Goal: Navigation & Orientation: Find specific page/section

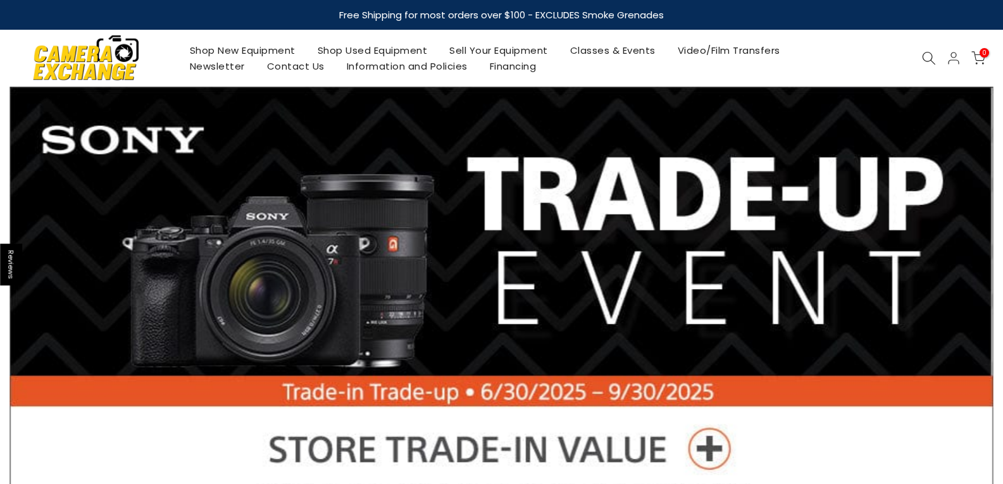
click at [334, 49] on link "Shop Used Equipment" at bounding box center [372, 50] width 132 height 16
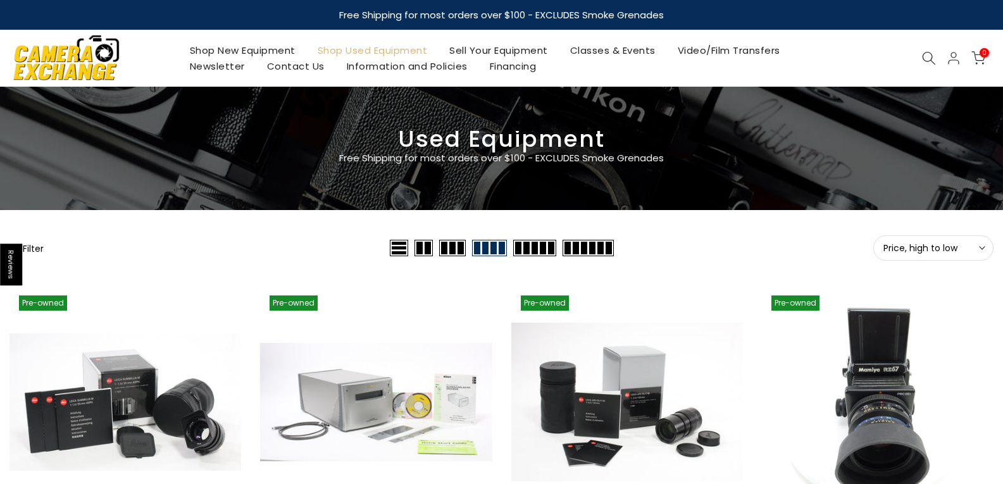
click at [983, 247] on icon at bounding box center [982, 248] width 6 height 6
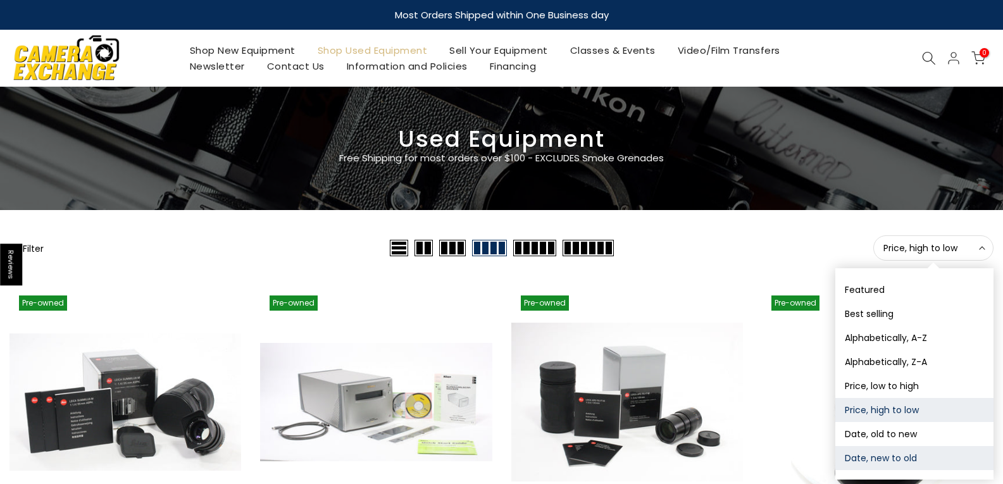
click at [891, 453] on button "Date, new to old" at bounding box center [914, 458] width 158 height 24
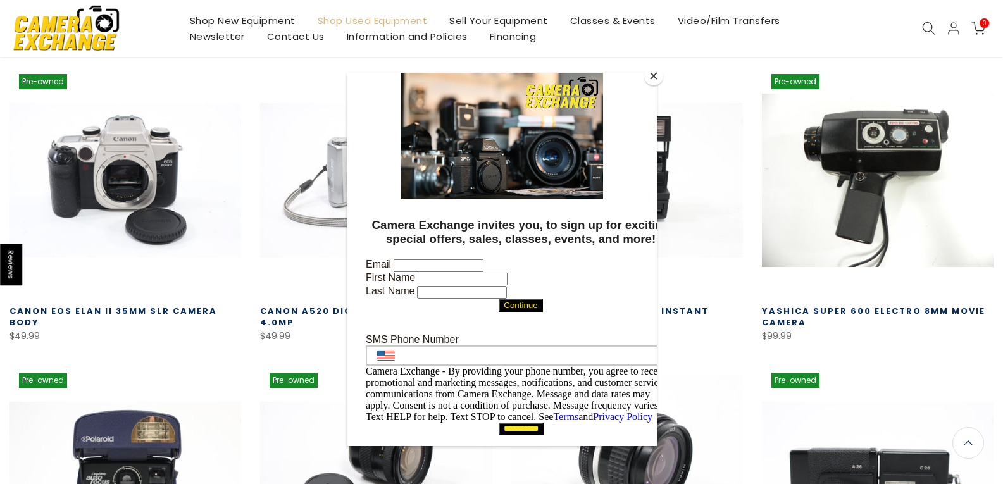
scroll to position [223, 0]
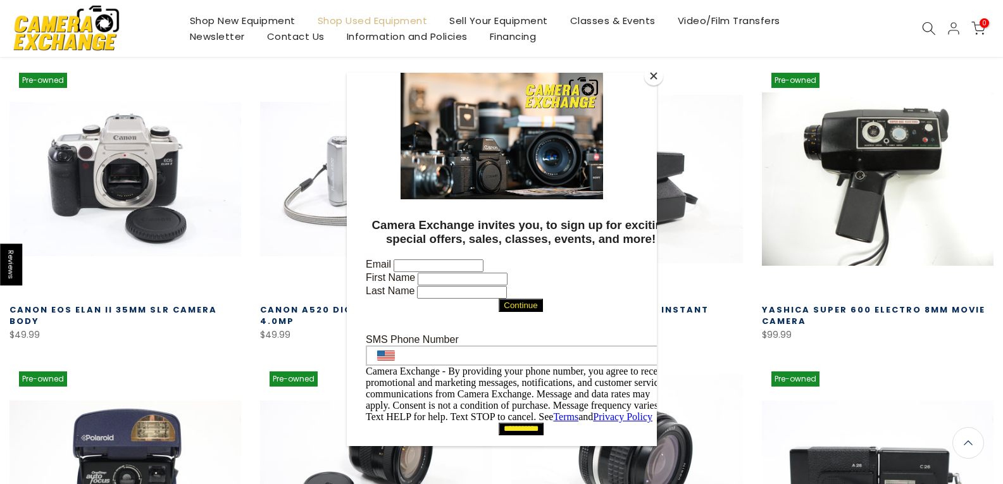
click at [656, 77] on button "Close" at bounding box center [653, 75] width 19 height 19
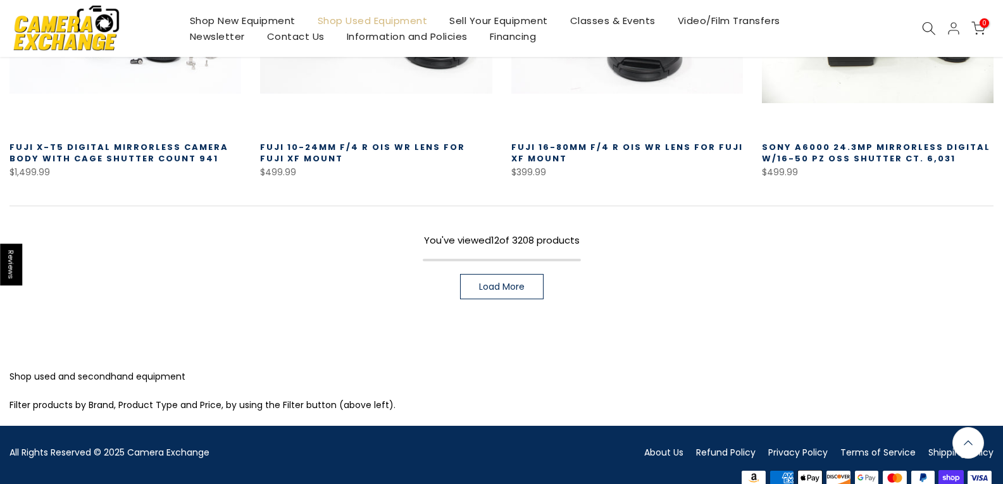
scroll to position [981, 0]
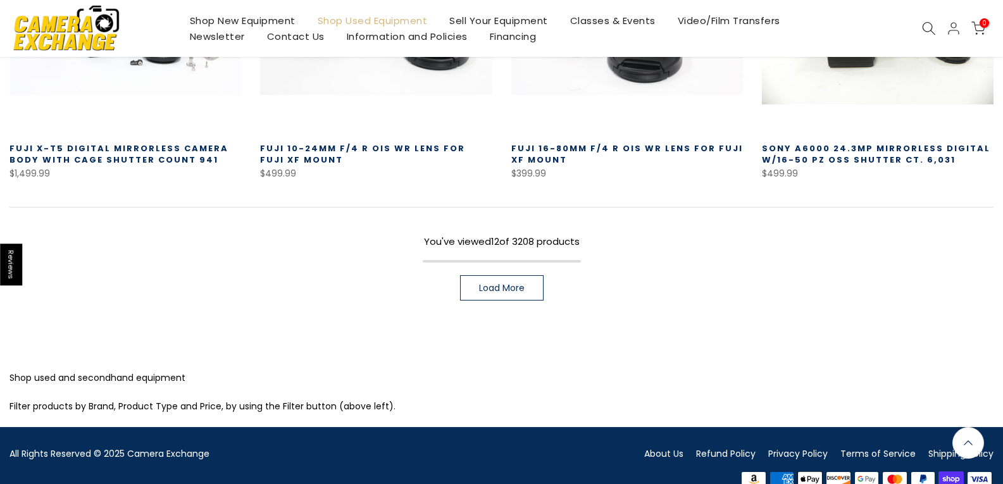
click at [490, 289] on span "Load More" at bounding box center [502, 288] width 46 height 9
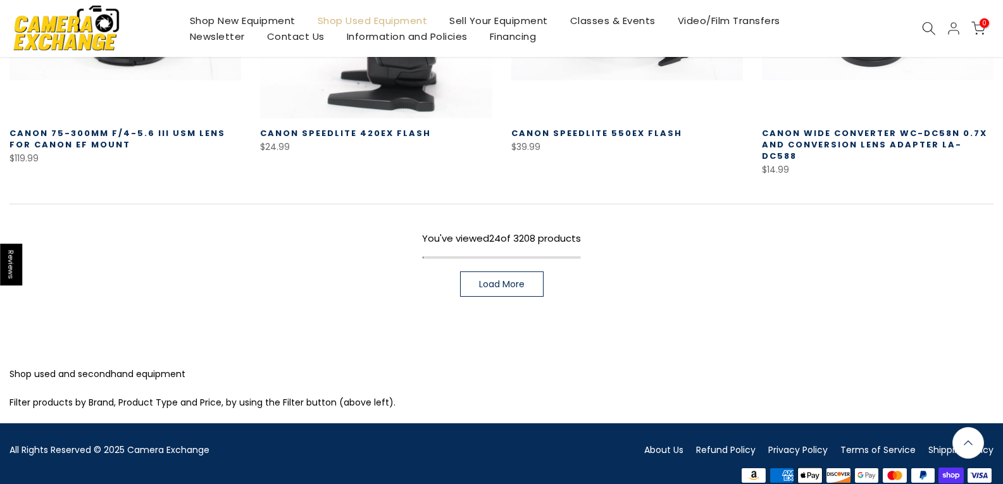
scroll to position [1901, 0]
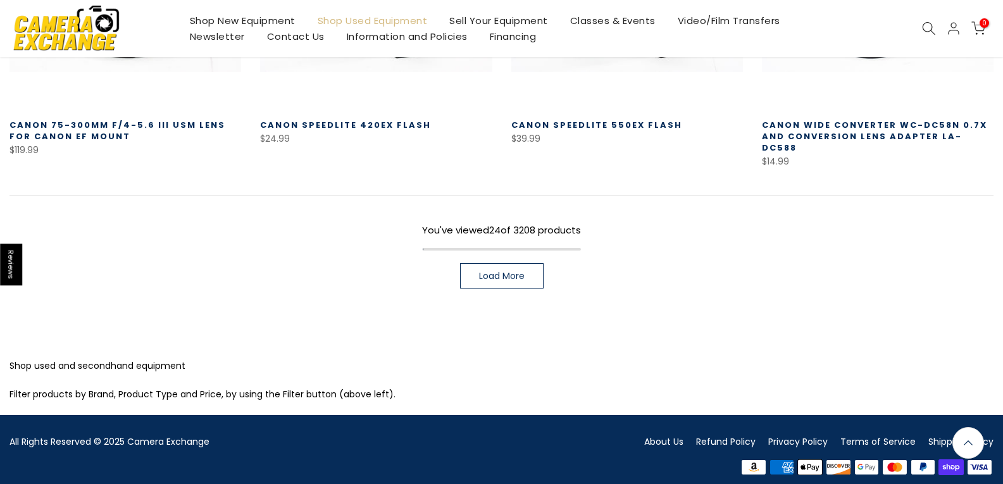
click at [511, 272] on span "Load More" at bounding box center [502, 276] width 46 height 9
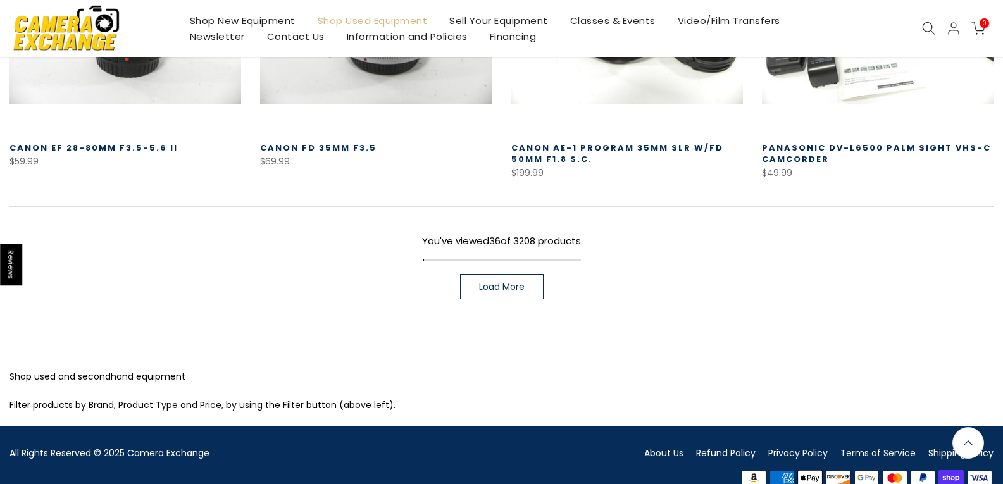
scroll to position [2787, 0]
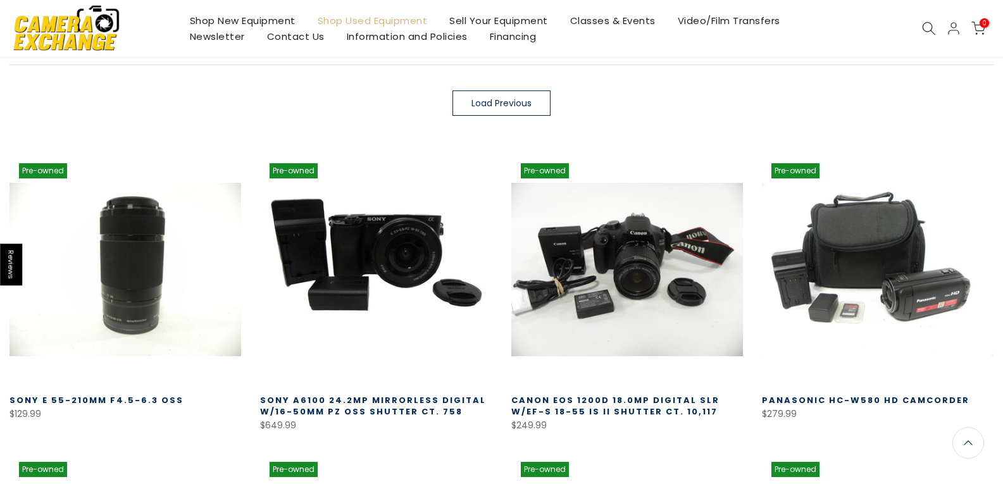
scroll to position [223, 0]
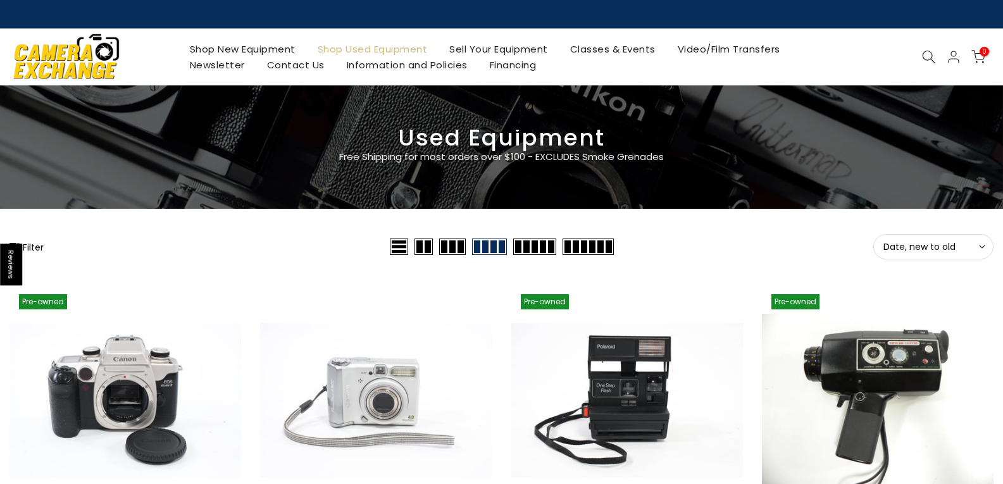
click at [239, 49] on link "Shop New Equipment" at bounding box center [242, 49] width 128 height 16
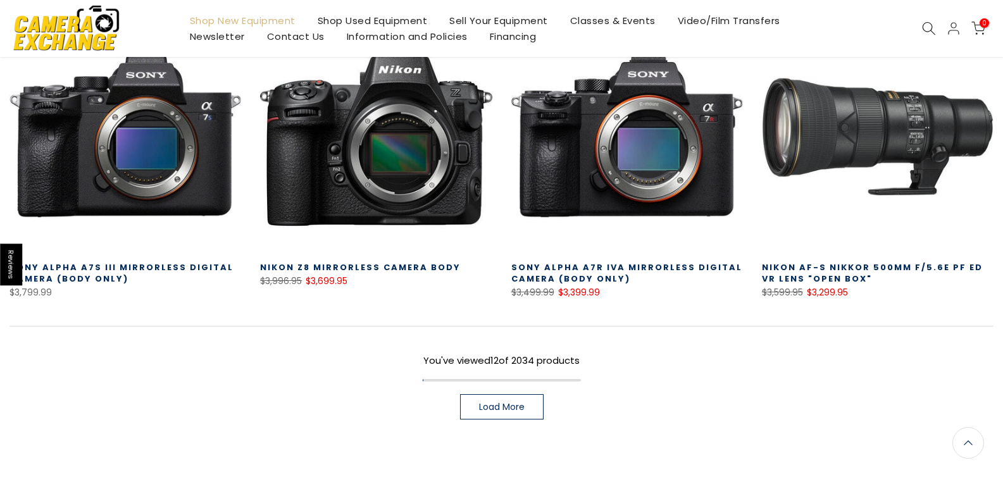
scroll to position [886, 0]
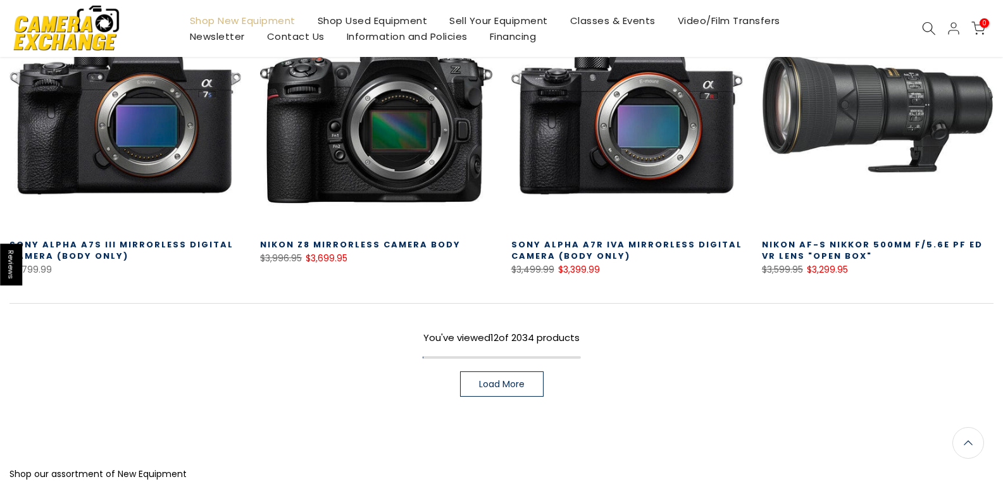
click at [491, 384] on span "Load More" at bounding box center [502, 384] width 46 height 9
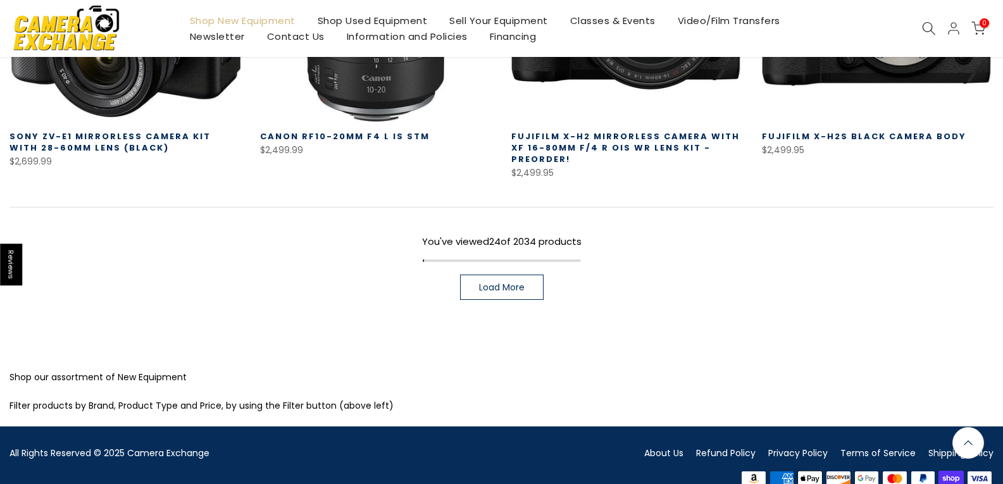
scroll to position [1897, 0]
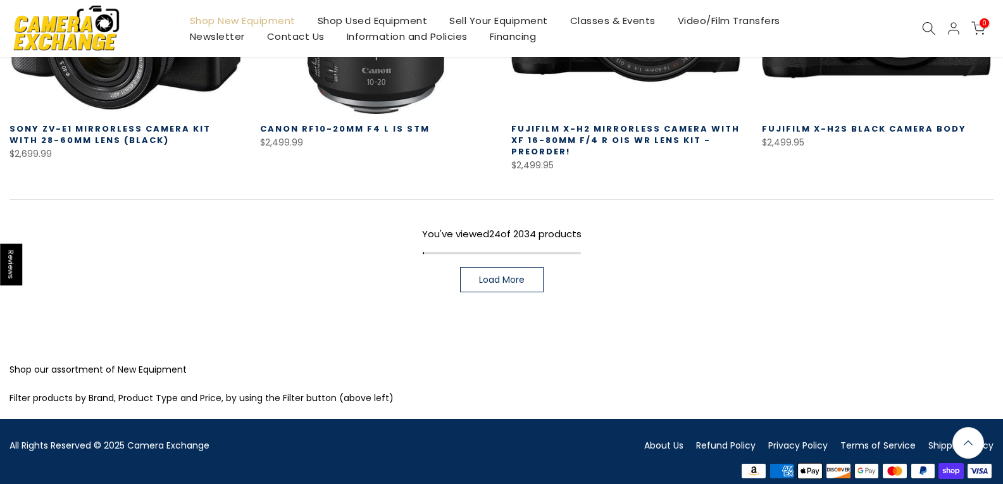
click at [505, 275] on span "Load More" at bounding box center [502, 279] width 46 height 9
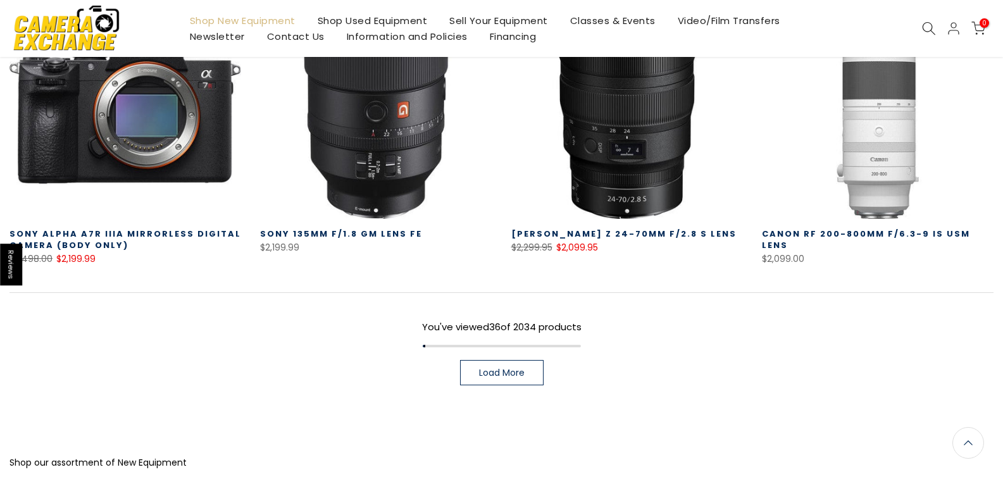
scroll to position [2720, 0]
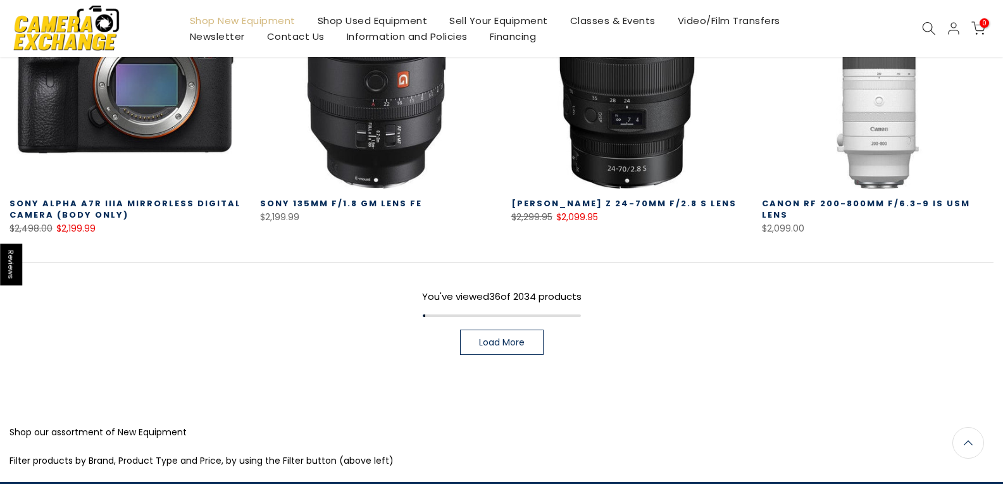
click at [509, 338] on span "Load More" at bounding box center [502, 342] width 46 height 9
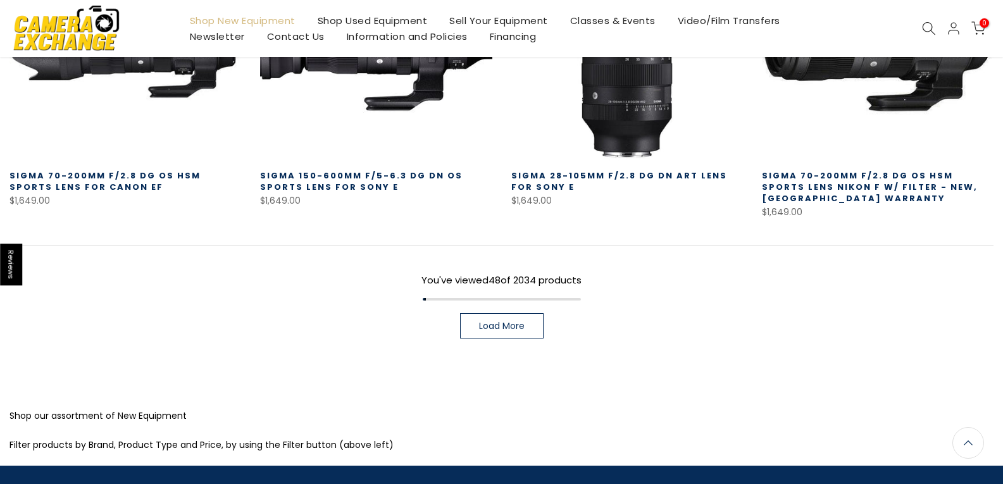
scroll to position [3671, 0]
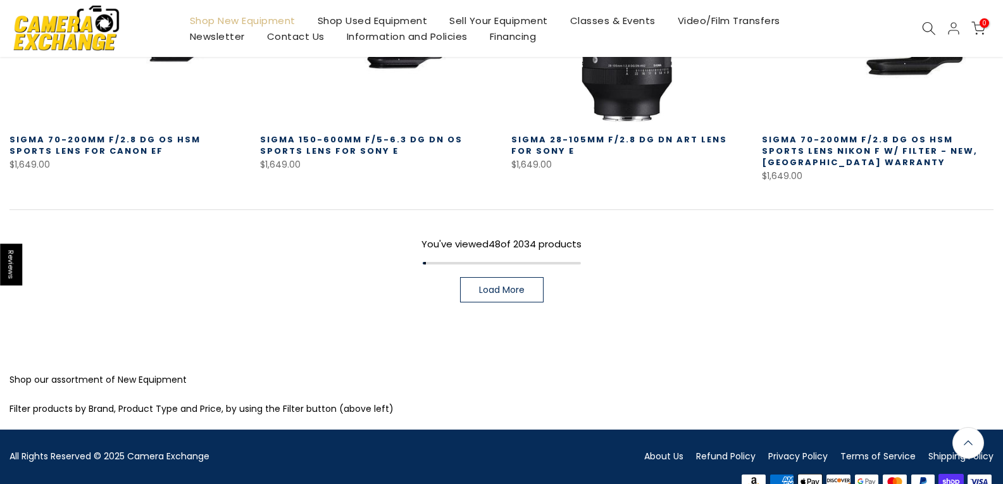
click at [517, 280] on link "Load More" at bounding box center [502, 289] width 84 height 25
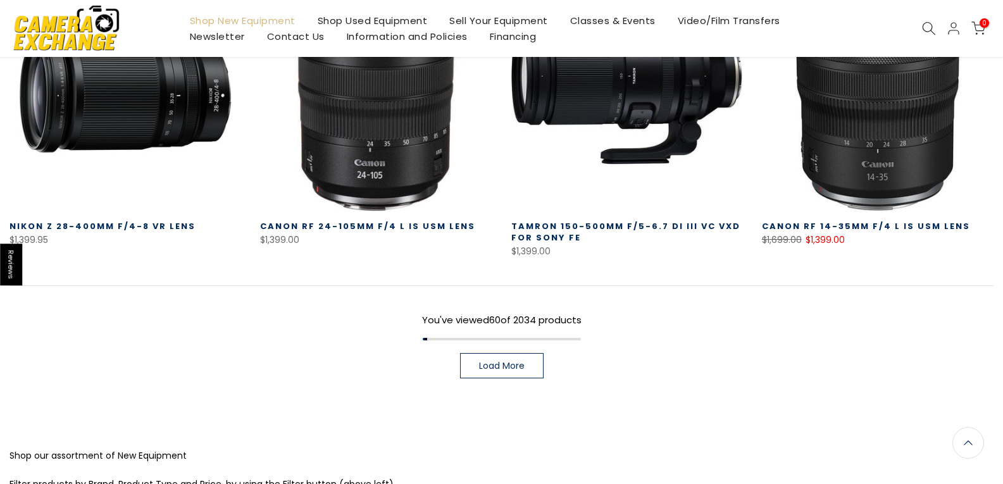
scroll to position [4493, 0]
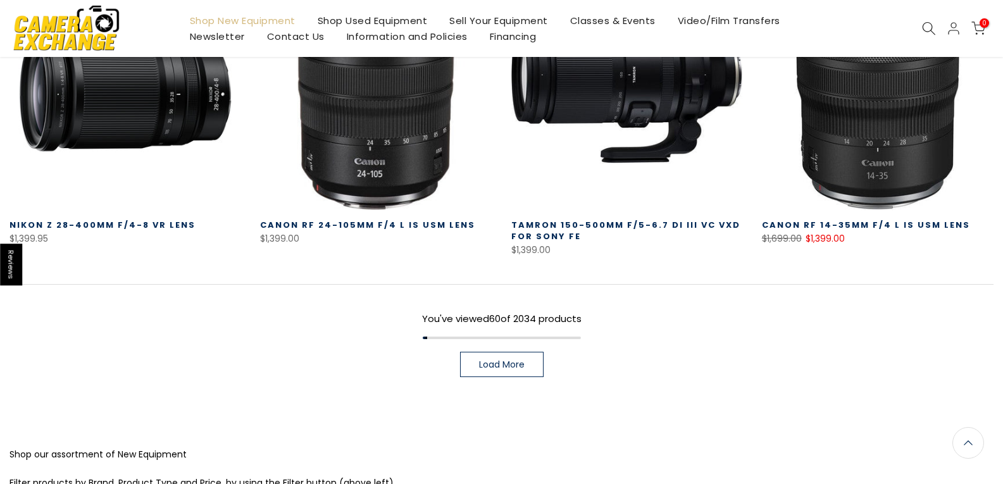
click at [492, 360] on span "Load More" at bounding box center [502, 364] width 46 height 9
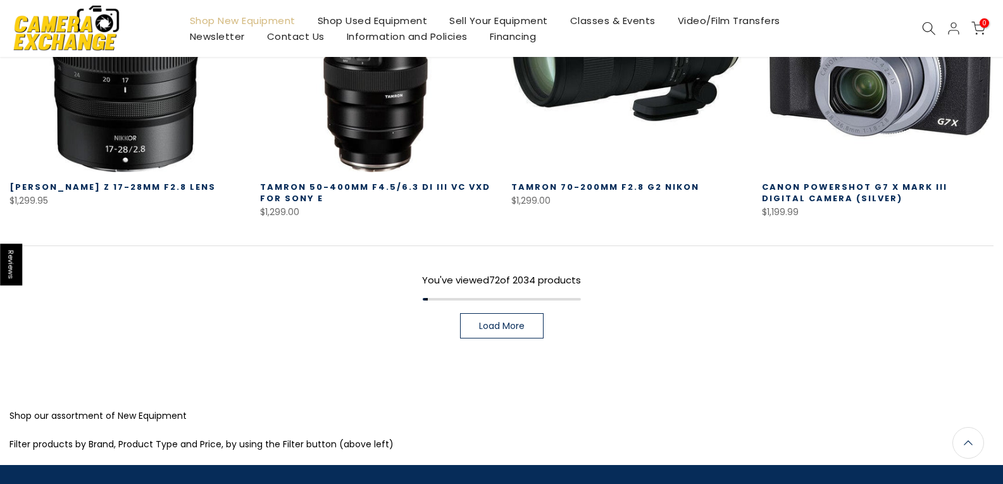
scroll to position [5467, 0]
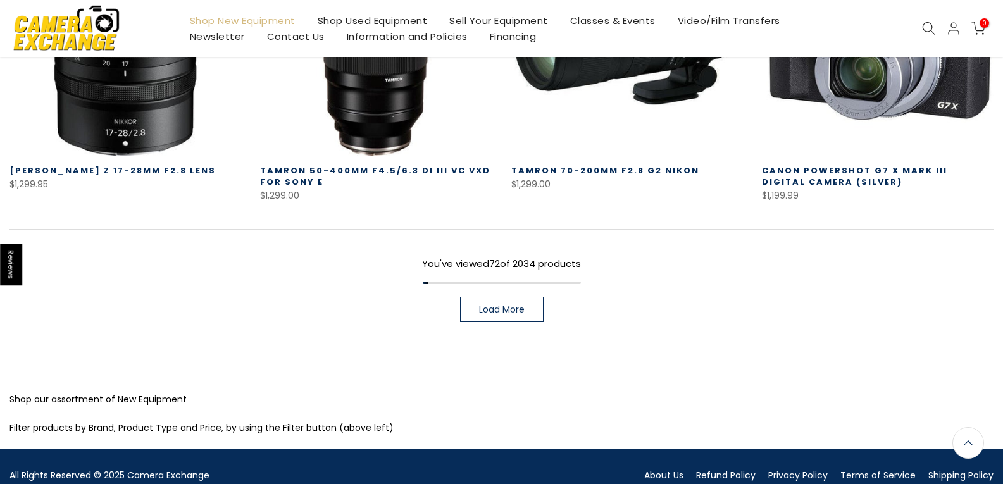
click at [512, 305] on span "Load More" at bounding box center [502, 309] width 46 height 9
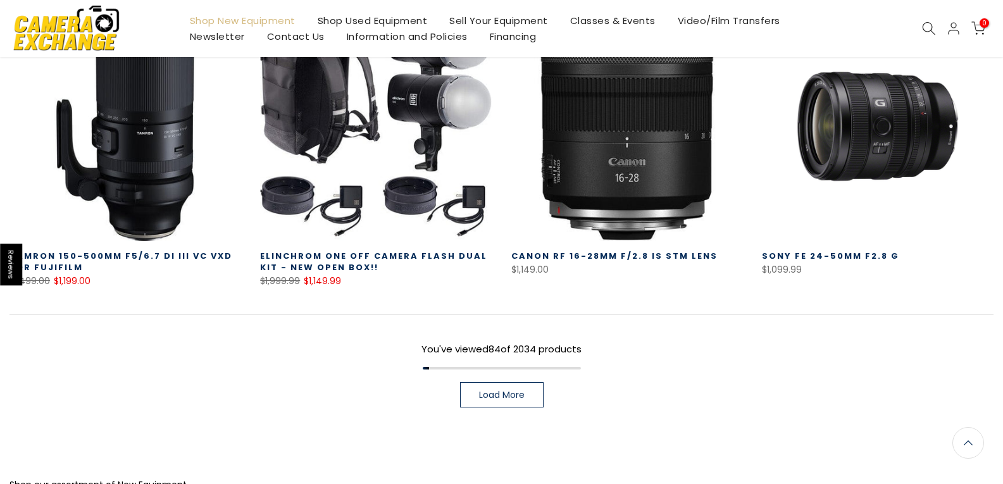
scroll to position [6289, 0]
